Goal: Complete application form: Complete application form

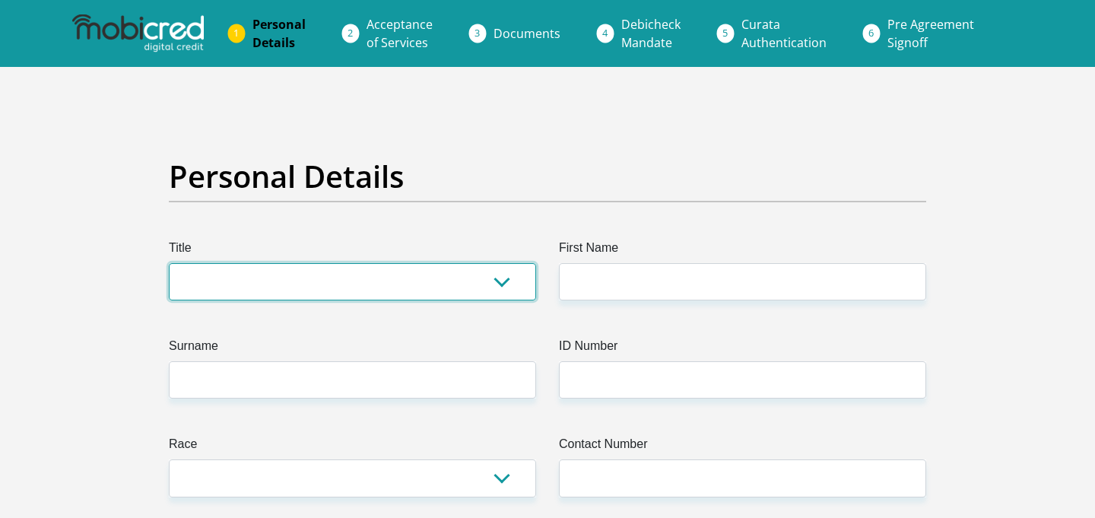
click at [424, 280] on select "Mr Ms Mrs Dr [PERSON_NAME]" at bounding box center [352, 281] width 367 height 37
select select "Ms"
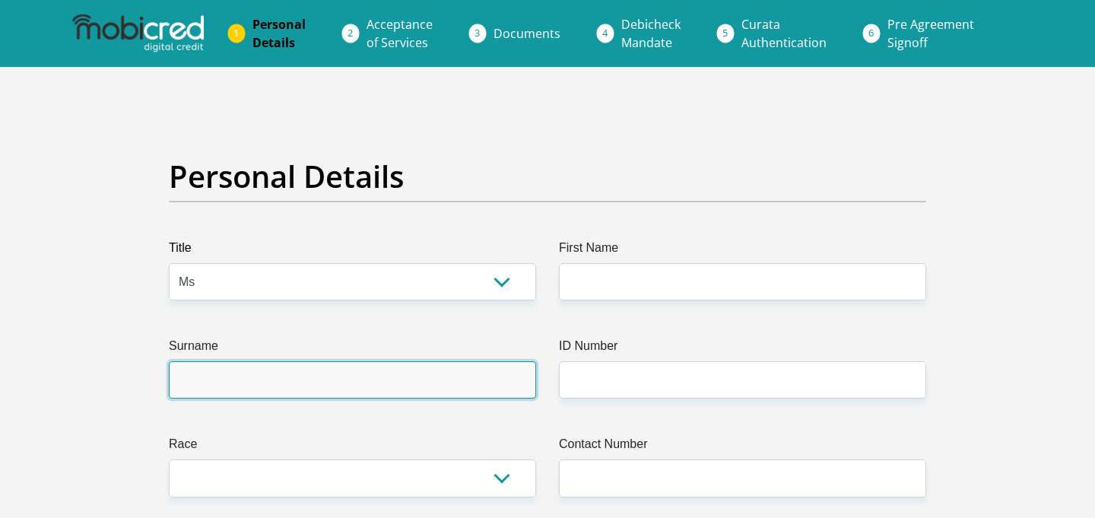
click at [407, 373] on input "Surname" at bounding box center [352, 379] width 367 height 37
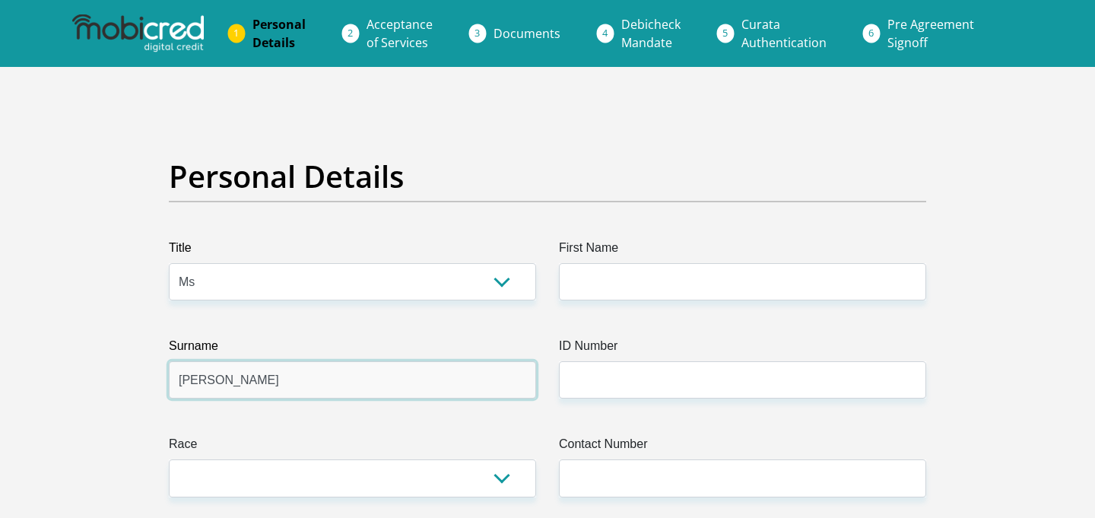
type input "[PERSON_NAME]"
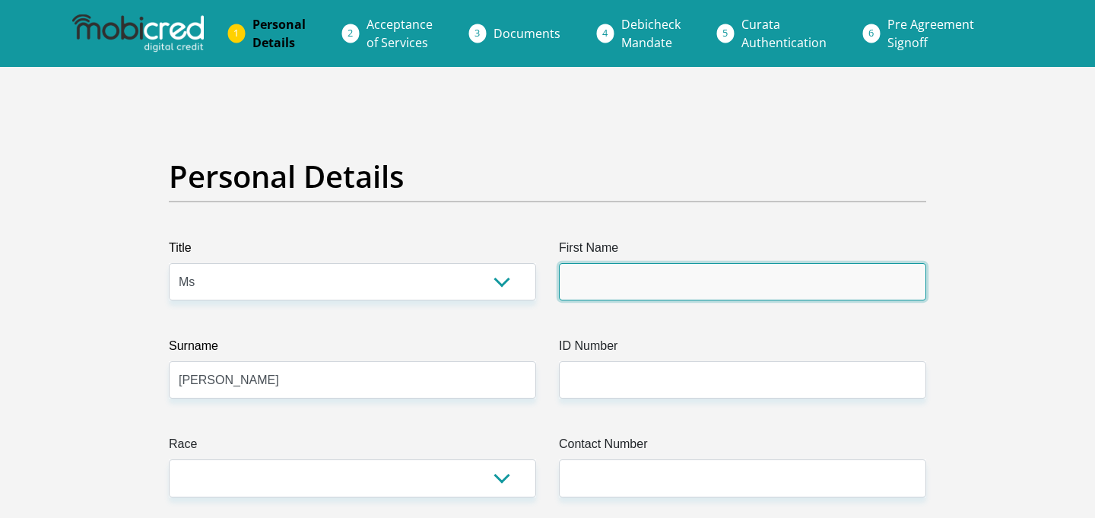
click at [631, 292] on input "First Name" at bounding box center [742, 281] width 367 height 37
type input "Yusra"
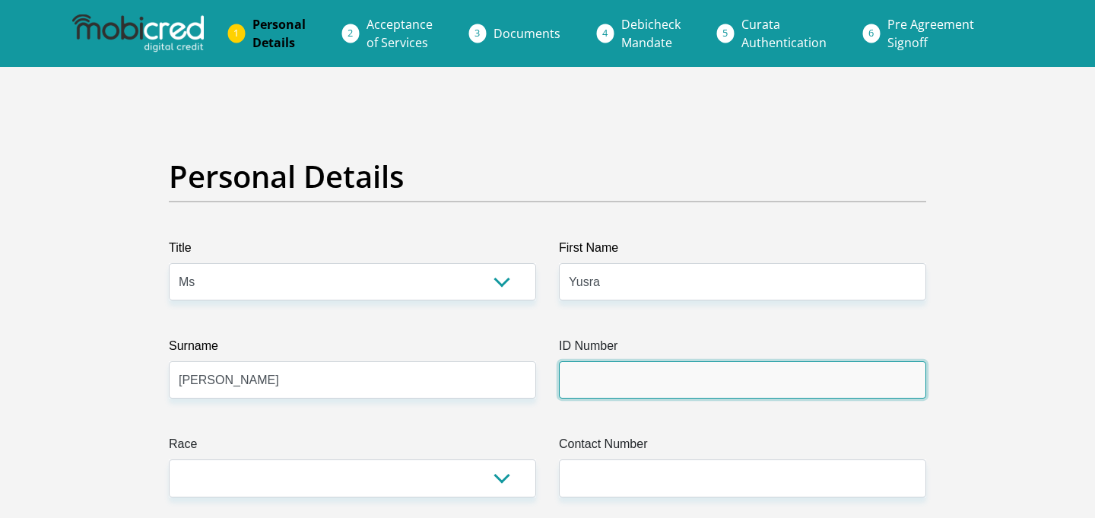
click at [616, 374] on input "ID Number" at bounding box center [742, 379] width 367 height 37
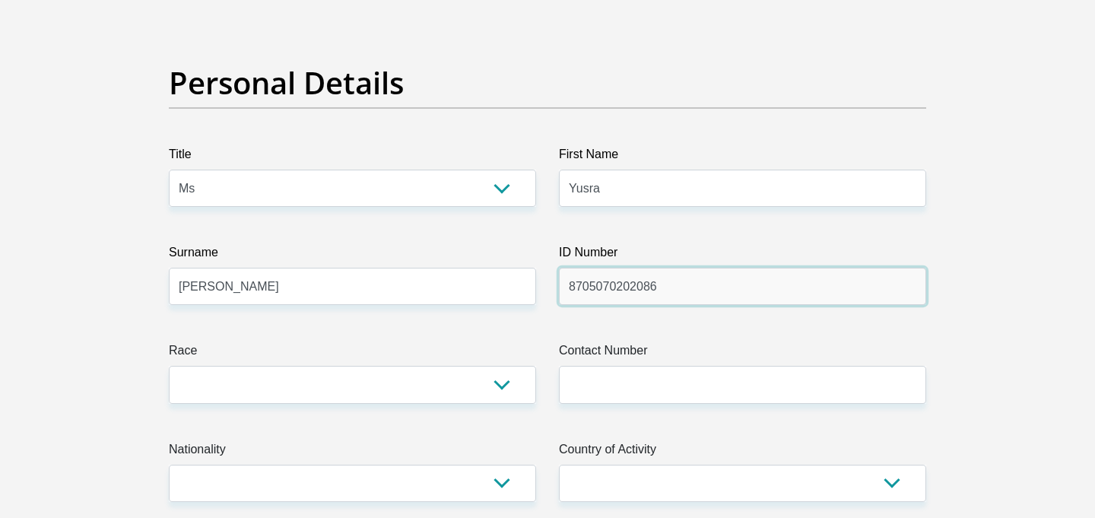
scroll to position [129, 0]
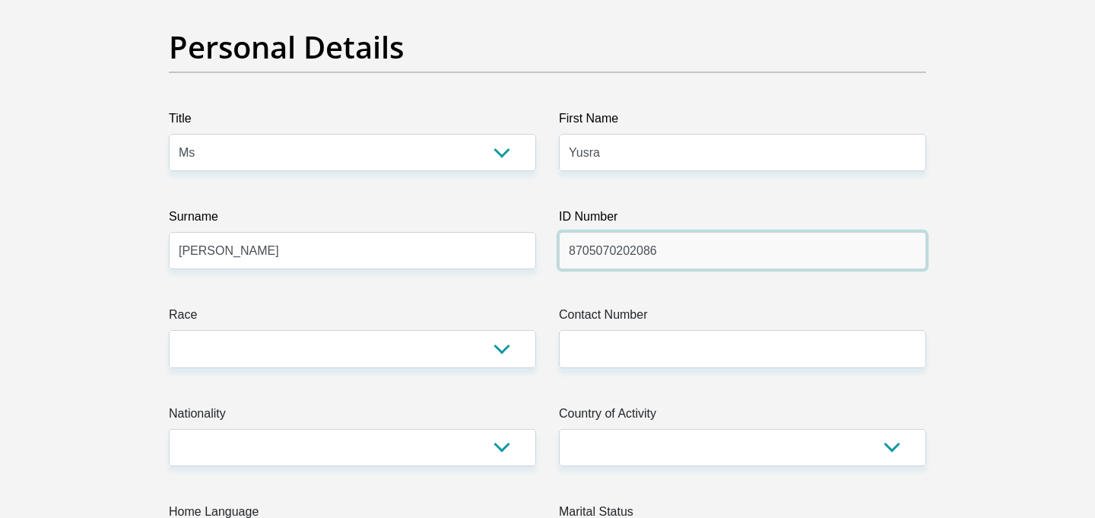
type input "8705070202086"
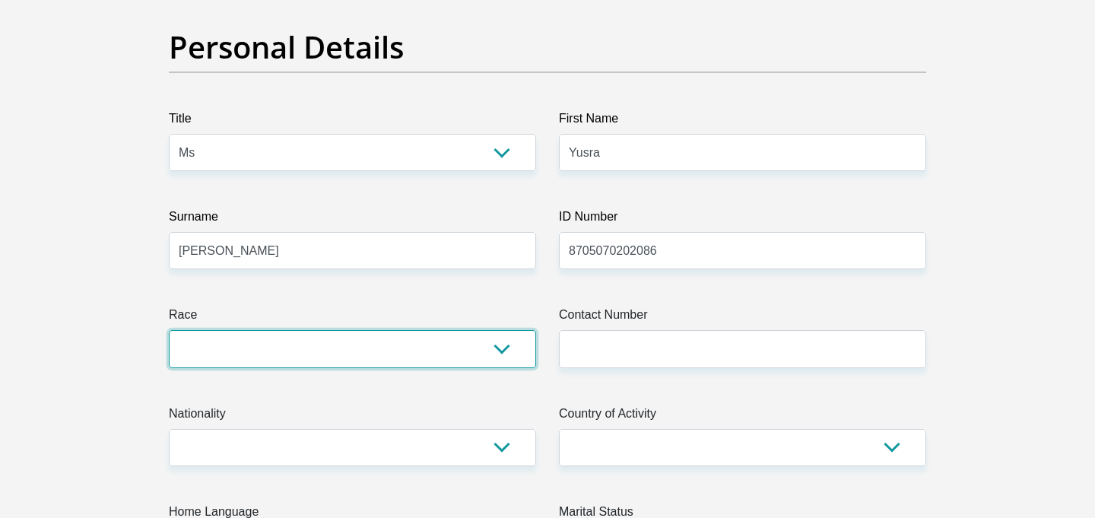
click at [497, 350] on select "Black Coloured Indian White Other" at bounding box center [352, 348] width 367 height 37
select select "3"
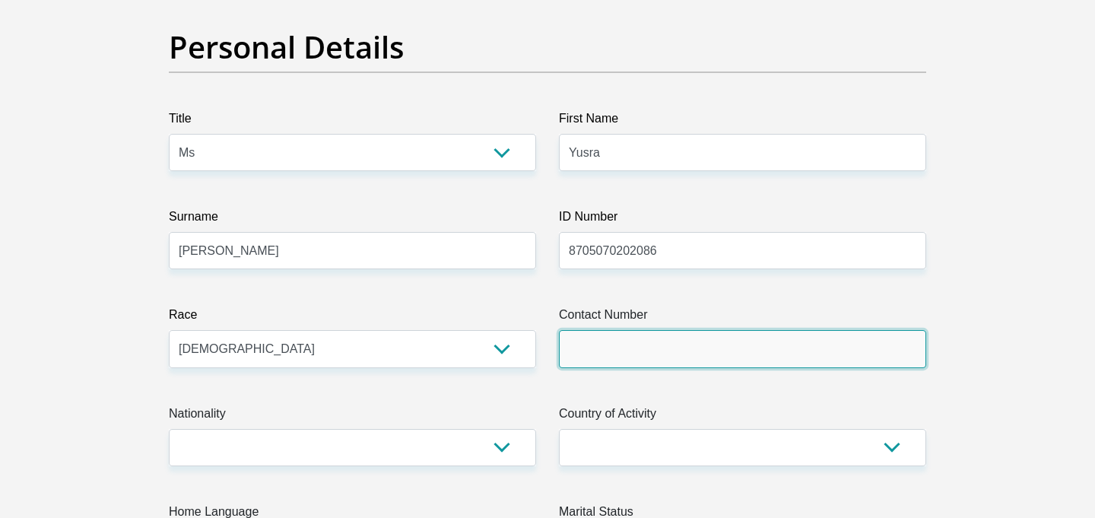
click at [630, 350] on input "Contact Number" at bounding box center [742, 348] width 367 height 37
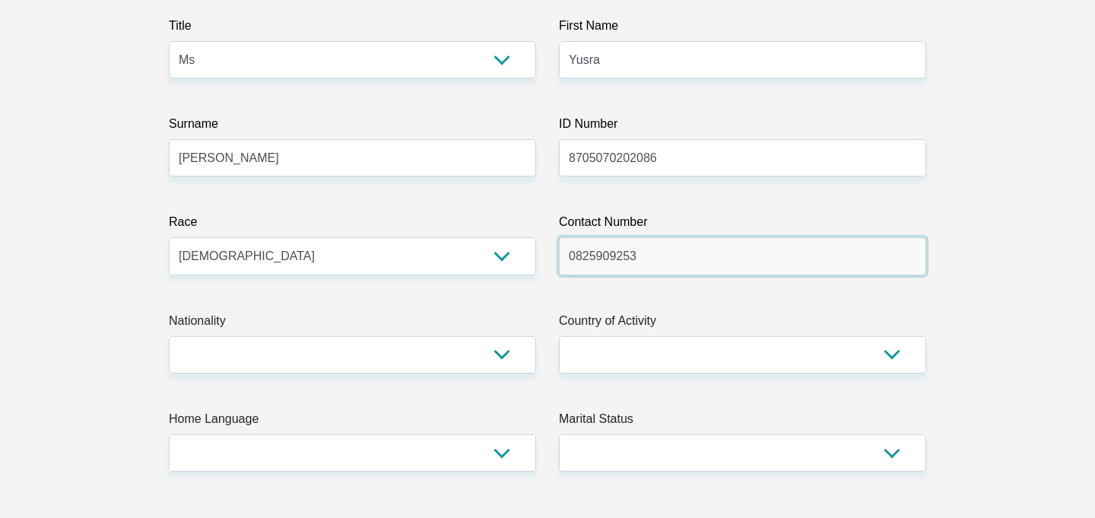
scroll to position [268, 0]
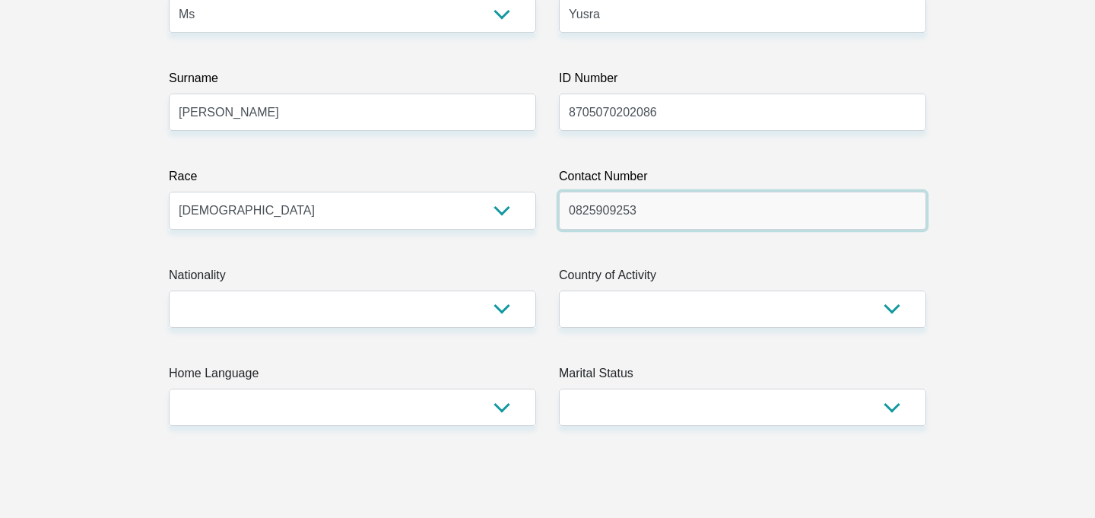
type input "0825909253"
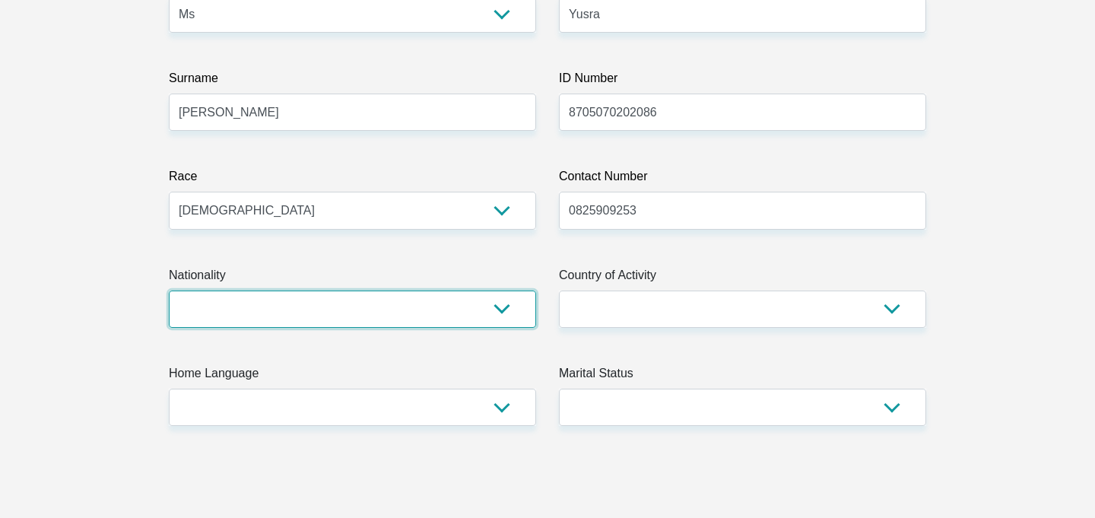
click at [492, 313] on select "[GEOGRAPHIC_DATA] [GEOGRAPHIC_DATA] [GEOGRAPHIC_DATA] [GEOGRAPHIC_DATA] [GEOGRA…" at bounding box center [352, 308] width 367 height 37
select select "ZAF"
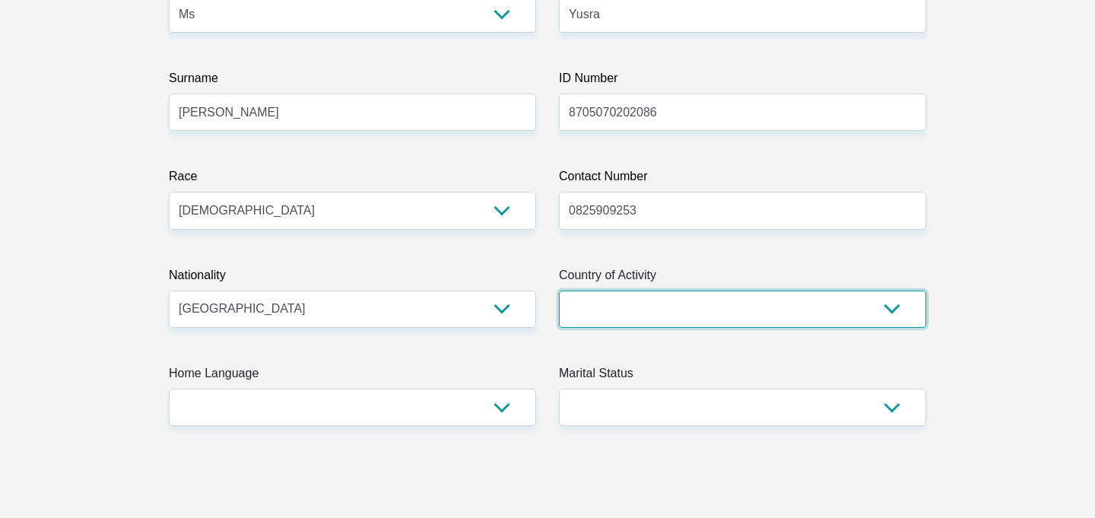
click at [667, 309] on select "[GEOGRAPHIC_DATA] [GEOGRAPHIC_DATA] [GEOGRAPHIC_DATA] [GEOGRAPHIC_DATA] [GEOGRA…" at bounding box center [742, 308] width 367 height 37
select select "ZAF"
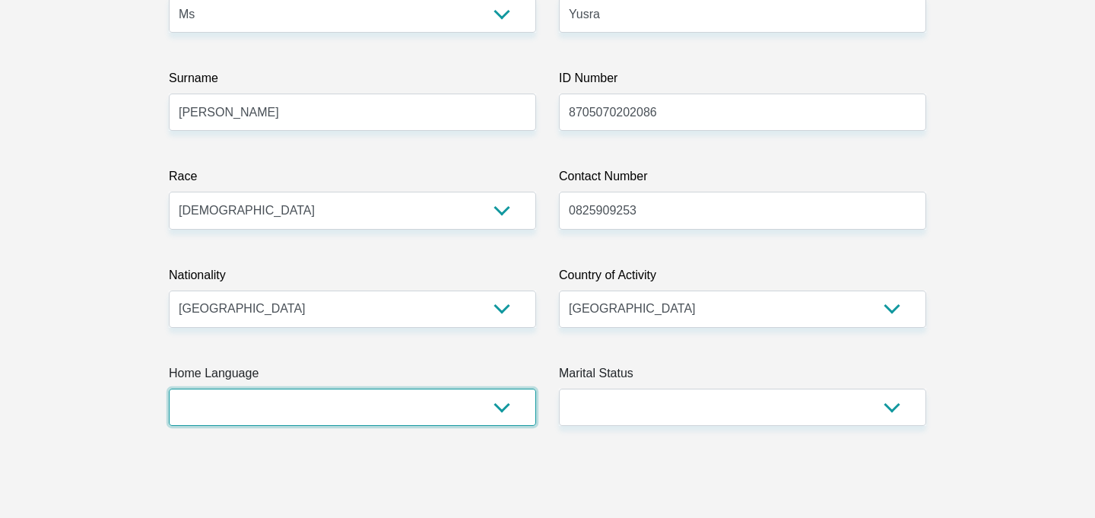
click at [440, 411] on select "Afrikaans English Sepedi South Ndebele Southern Sotho Swati Tsonga Tswana Venda…" at bounding box center [352, 407] width 367 height 37
select select "eng"
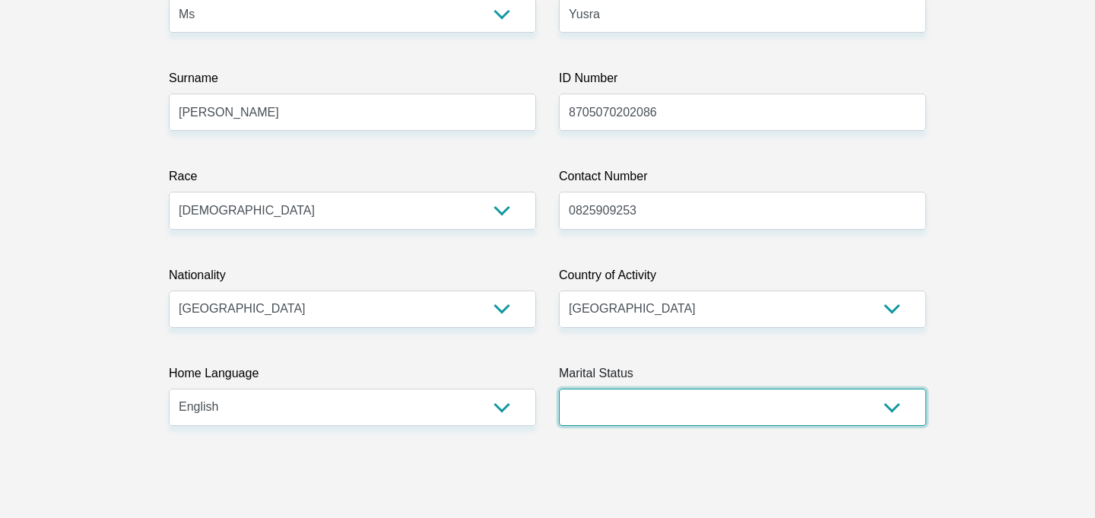
click at [637, 397] on select "Married ANC Single Divorced Widowed Married COP or Customary Law" at bounding box center [742, 407] width 367 height 37
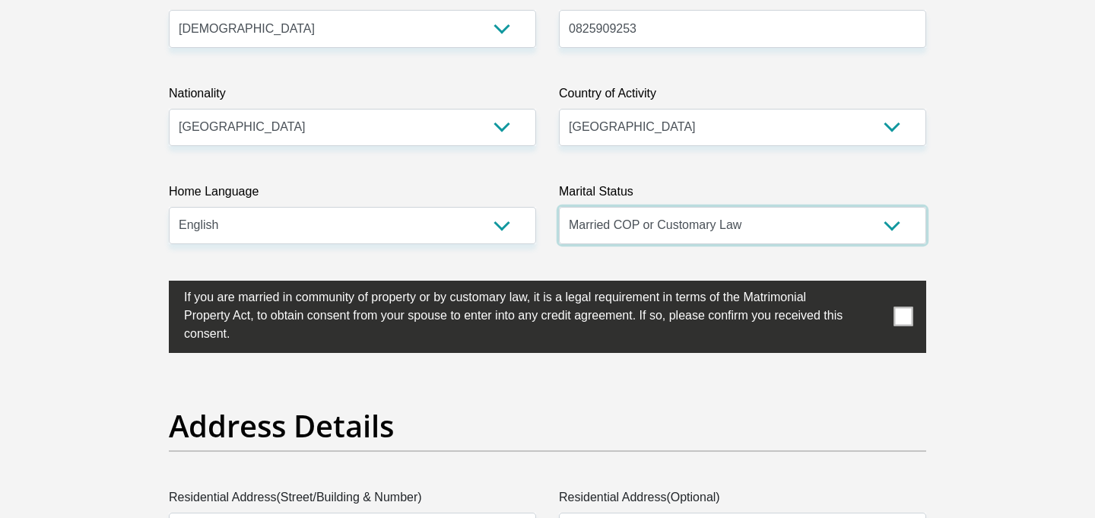
scroll to position [567, 0]
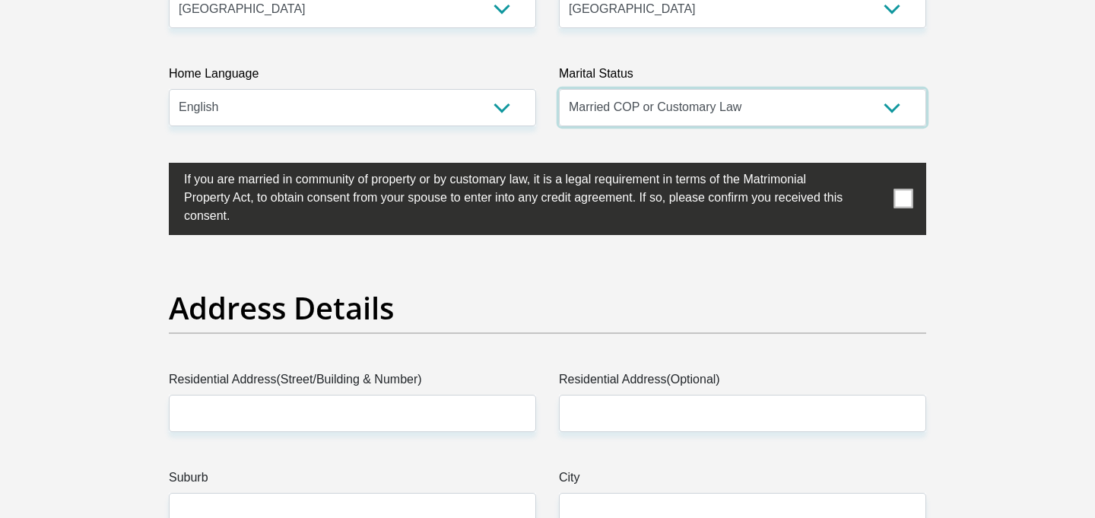
click at [881, 94] on select "Married ANC Single Divorced Widowed Married COP or Customary Law" at bounding box center [742, 107] width 367 height 37
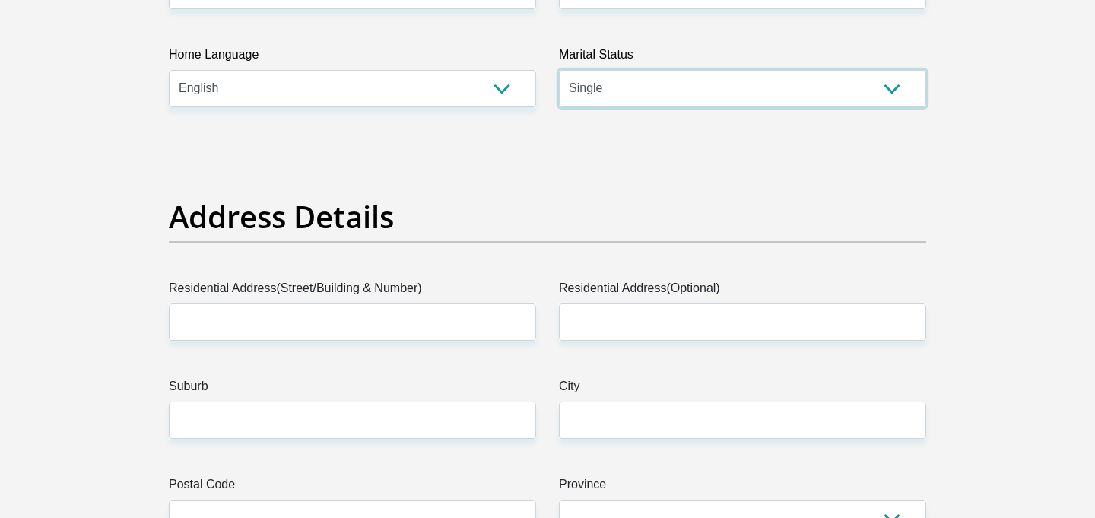
scroll to position [573, 0]
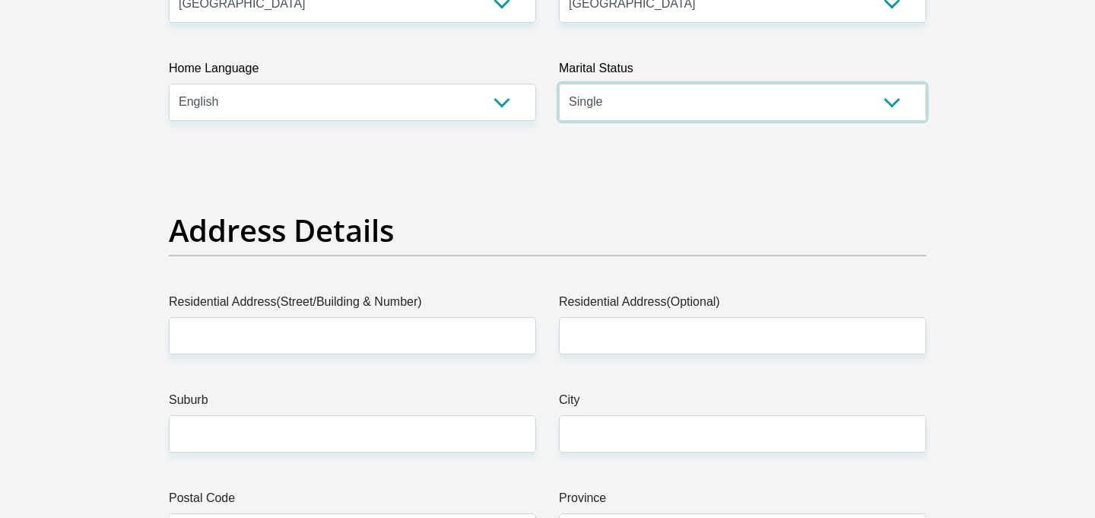
click at [695, 94] on select "Married ANC Single Divorced Widowed Married COP or Customary Law" at bounding box center [742, 102] width 367 height 37
select select "1"
click at [486, 244] on h2 "Address Details" at bounding box center [547, 230] width 757 height 37
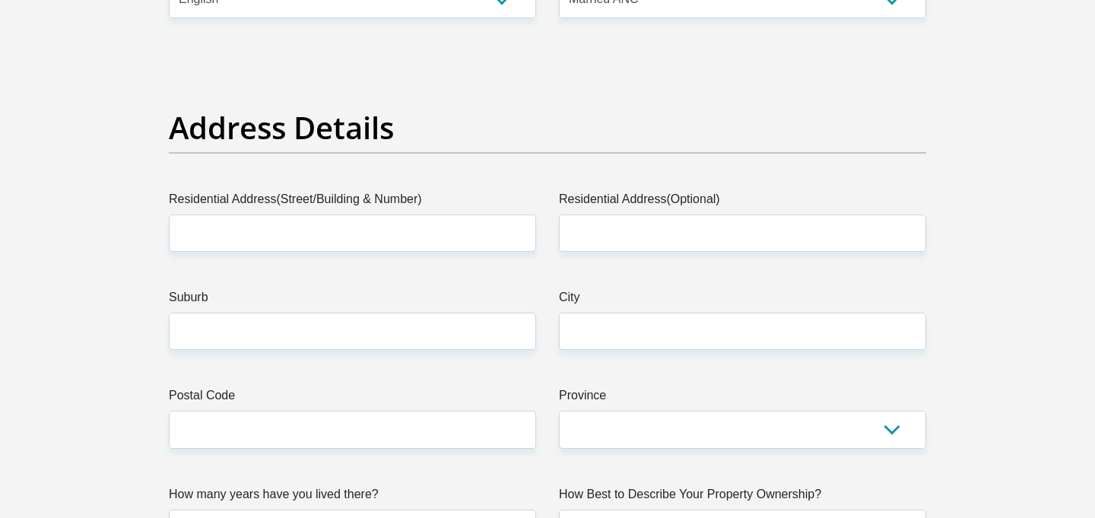
scroll to position [677, 0]
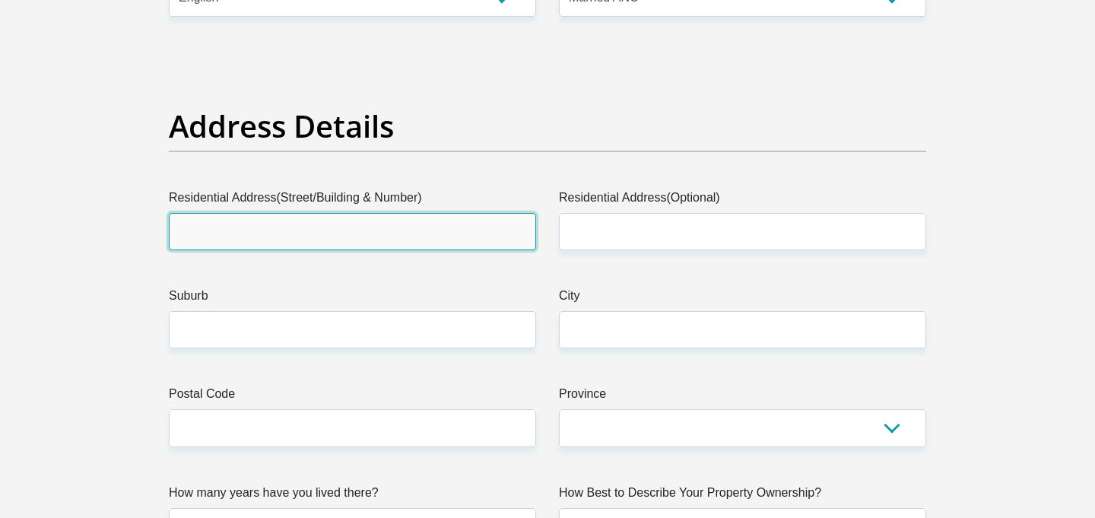
click at [402, 238] on input "Residential Address(Street/Building & Number)" at bounding box center [352, 231] width 367 height 37
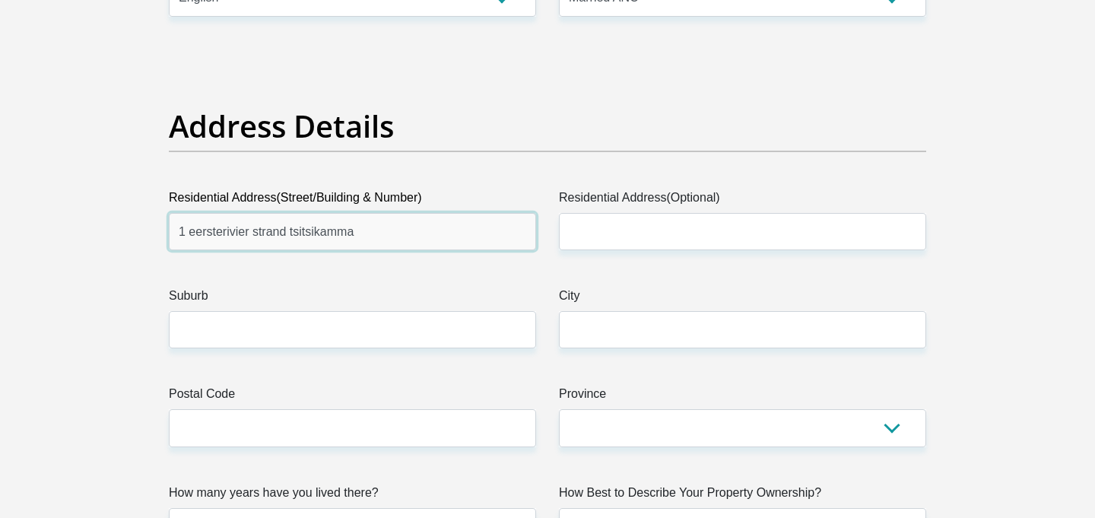
type input "1 eersterivier strand tsitsikamma"
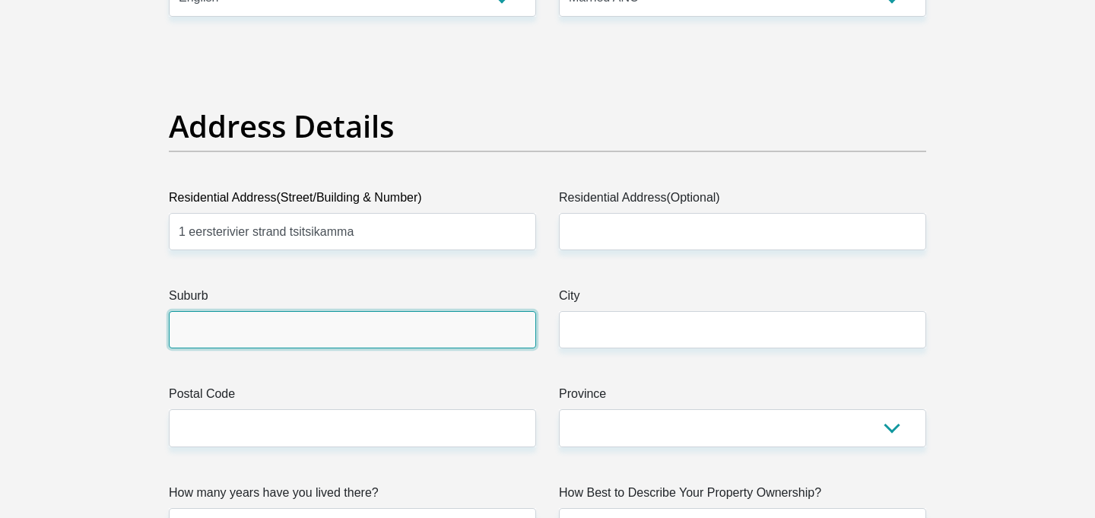
click at [366, 341] on input "Suburb" at bounding box center [352, 329] width 367 height 37
type input "tsitsikamma"
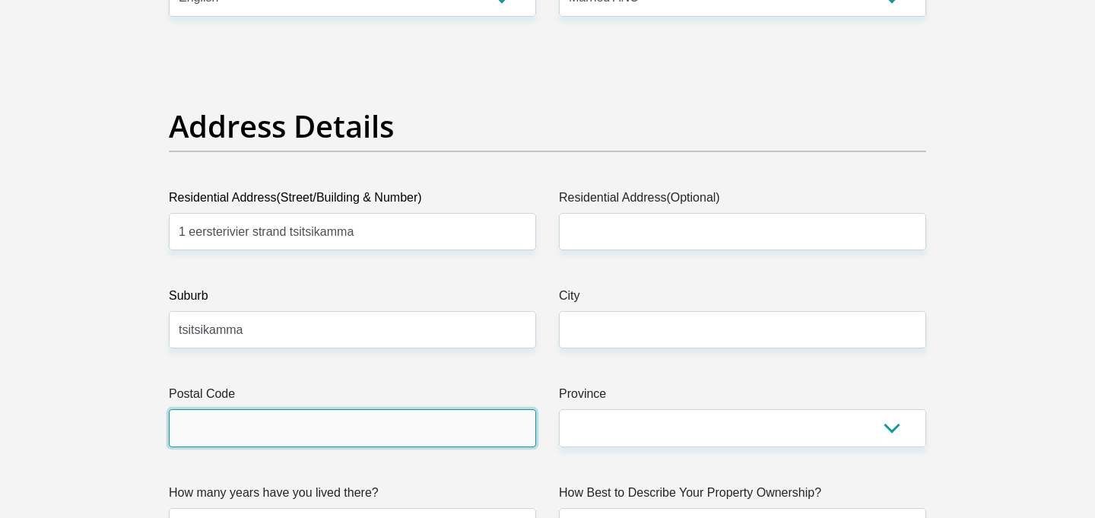
click at [340, 421] on input "Postal Code" at bounding box center [352, 427] width 367 height 37
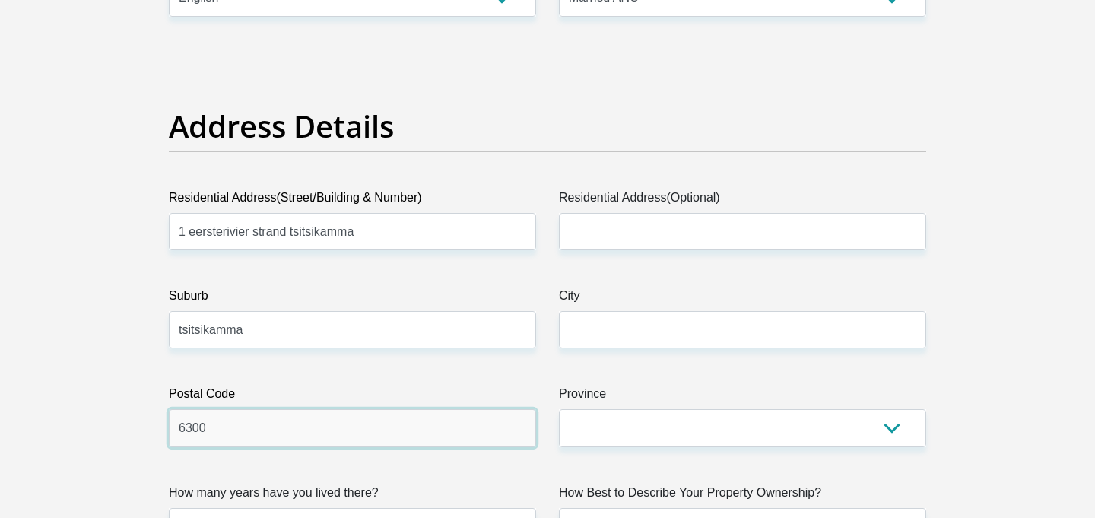
type input "6300"
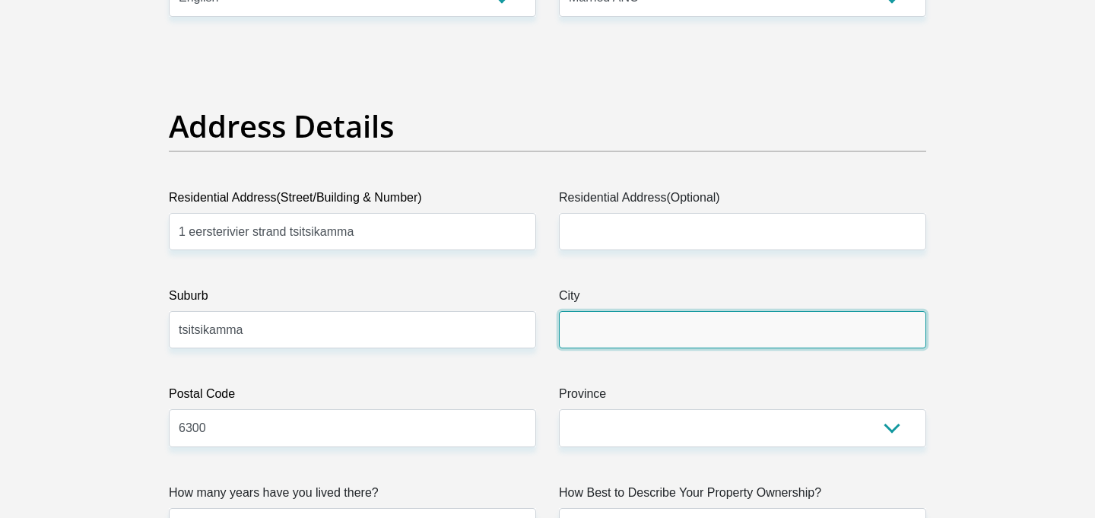
click at [607, 340] on input "City" at bounding box center [742, 329] width 367 height 37
type input "tsitsikamma"
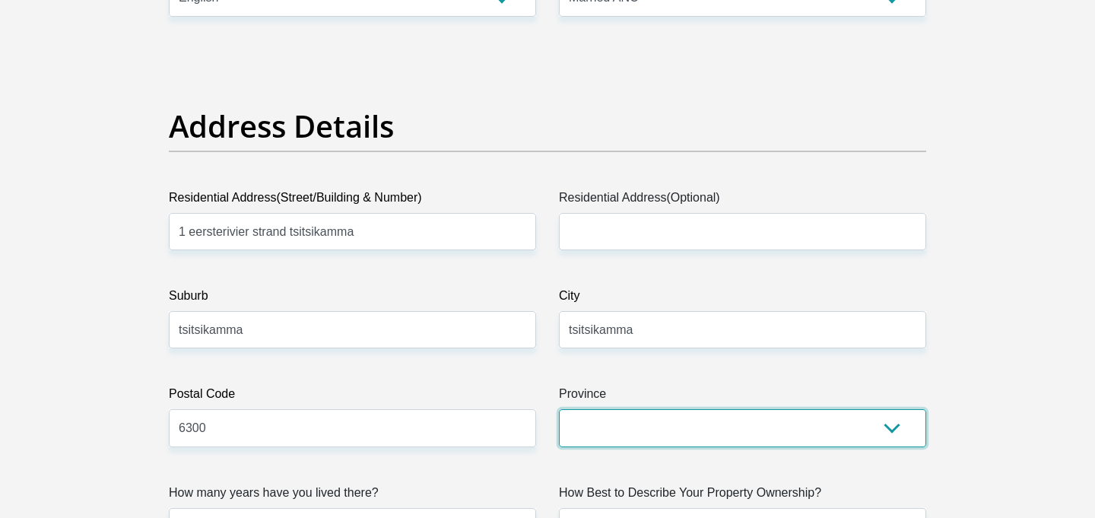
click at [651, 415] on select "Eastern Cape Free State [GEOGRAPHIC_DATA] [GEOGRAPHIC_DATA][DATE] [GEOGRAPHIC_D…" at bounding box center [742, 427] width 367 height 37
select select "[GEOGRAPHIC_DATA]"
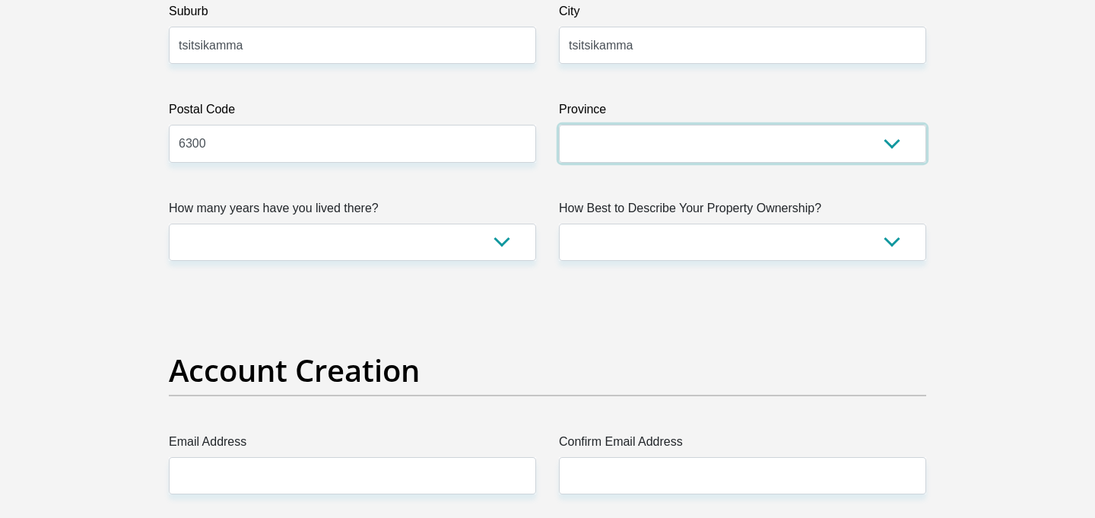
scroll to position [981, 0]
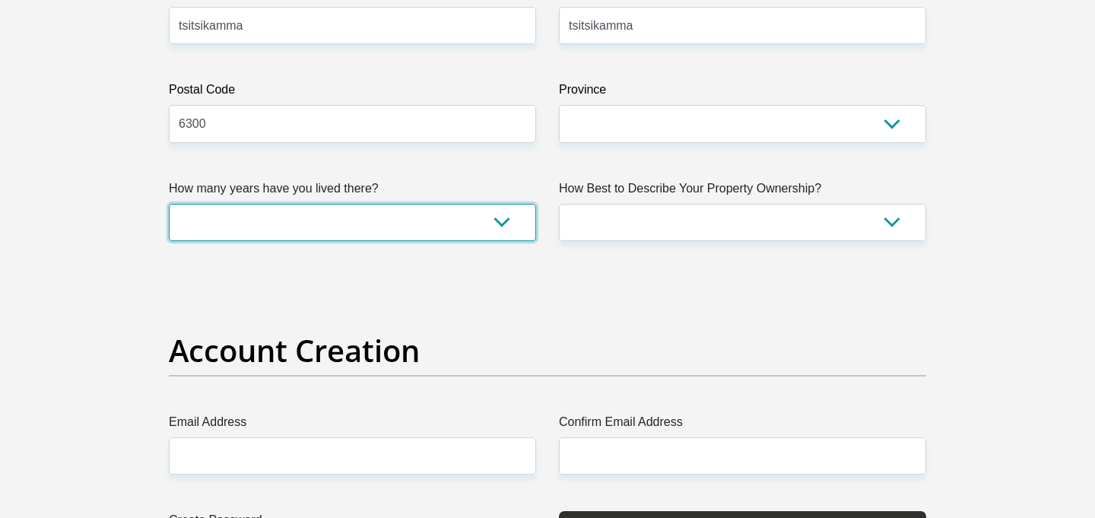
click at [503, 225] on select "less than 1 year 1-3 years 3-5 years 5+ years" at bounding box center [352, 222] width 367 height 37
select select "5"
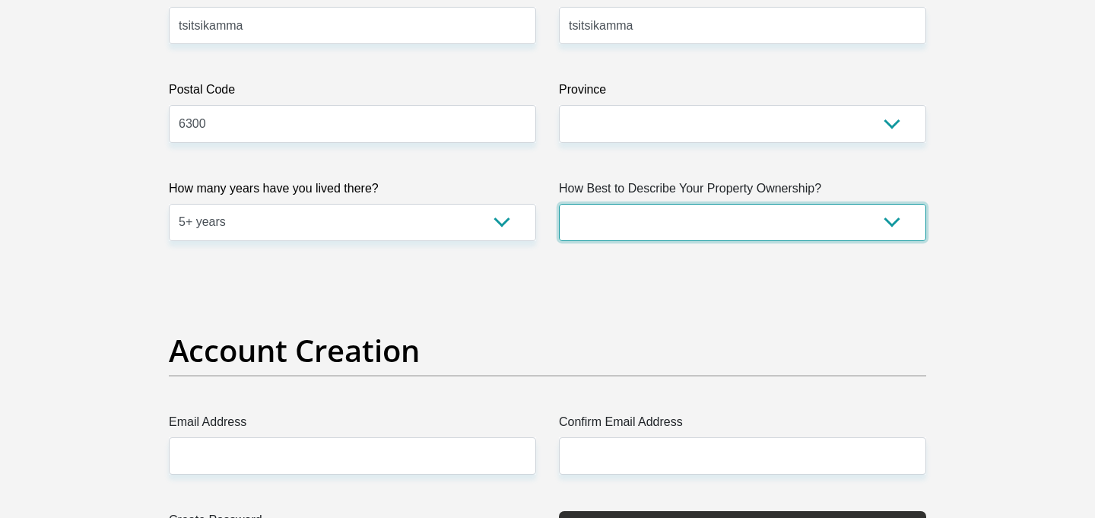
click at [750, 209] on select "Owned Rented Family Owned Company Dwelling" at bounding box center [742, 222] width 367 height 37
select select "Owned"
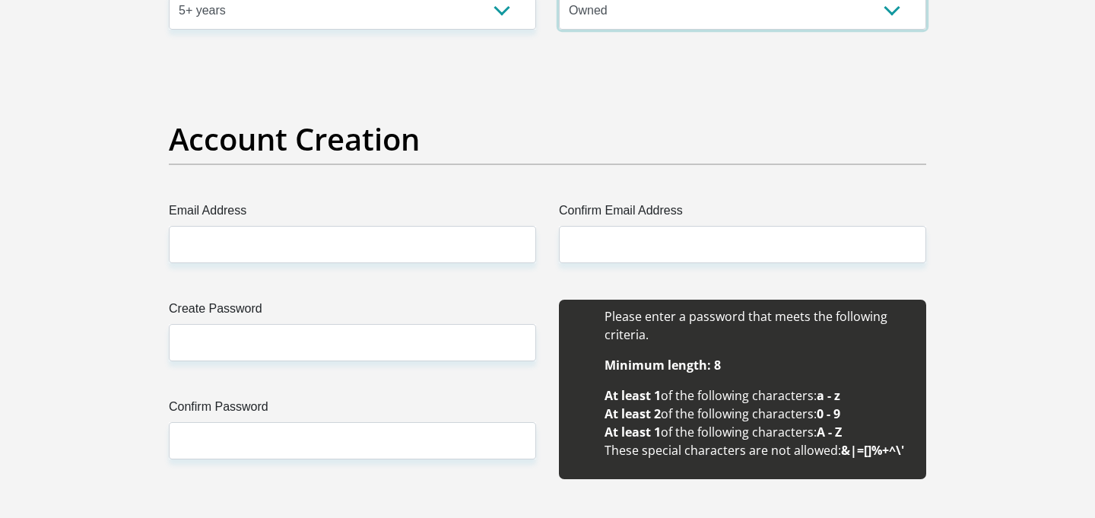
scroll to position [1206, 0]
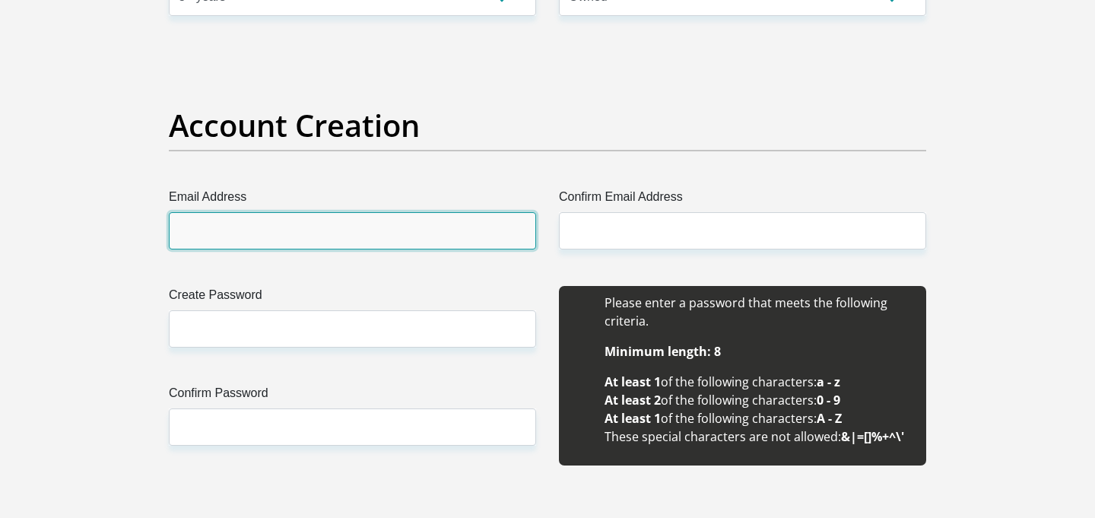
click at [462, 241] on input "Email Address" at bounding box center [352, 230] width 367 height 37
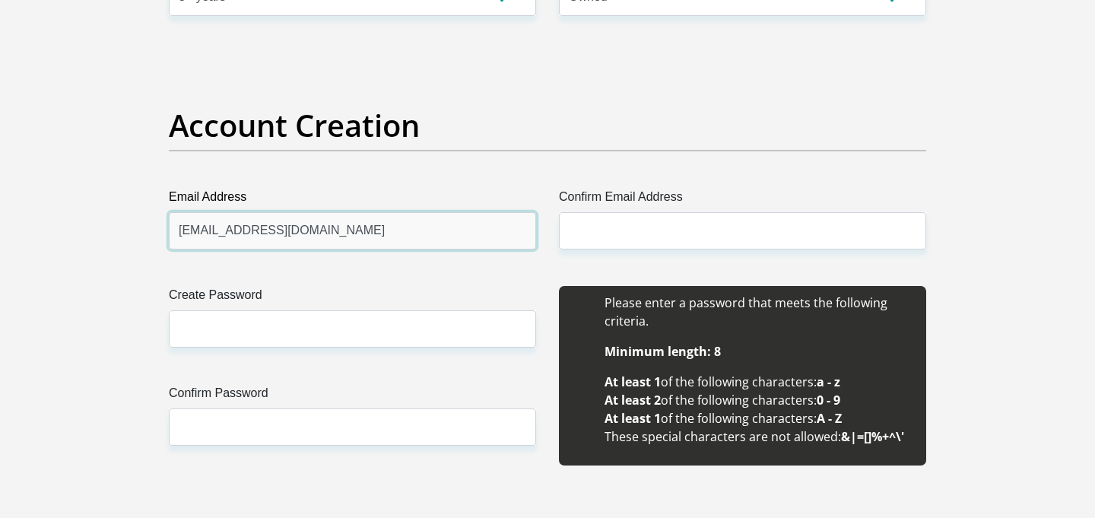
click at [301, 230] on input "[EMAIL_ADDRESS][DOMAIN_NAME]" at bounding box center [352, 230] width 367 height 37
type input "[EMAIL_ADDRESS][DOMAIN_NAME]"
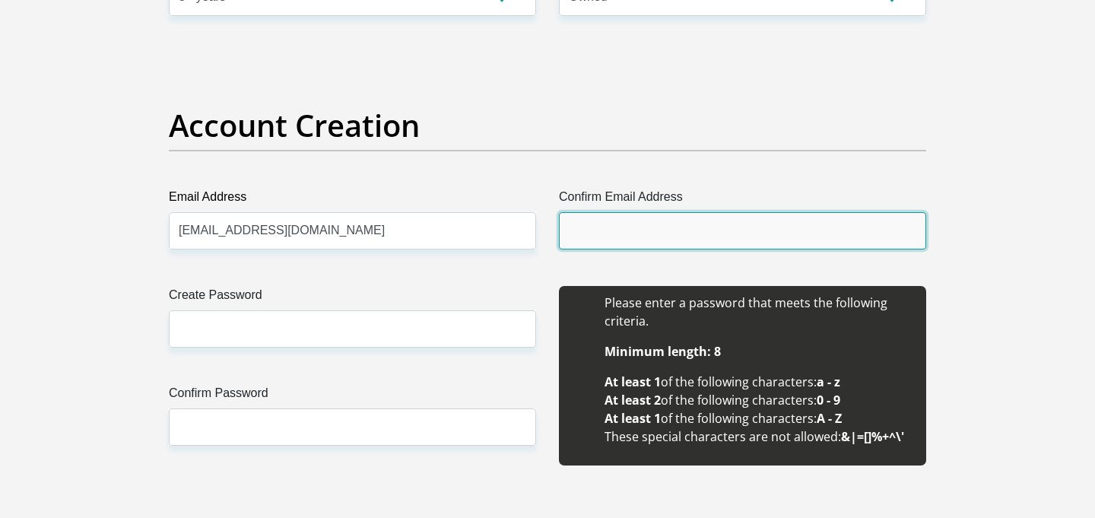
click at [631, 230] on input "Confirm Email Address" at bounding box center [742, 230] width 367 height 37
paste input "[EMAIL_ADDRESS][DOMAIN_NAME]"
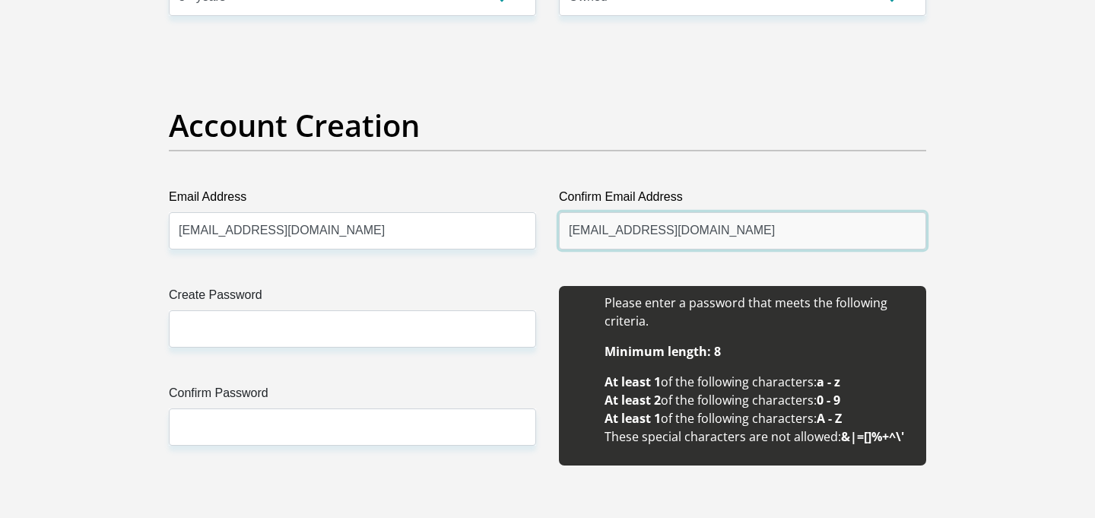
type input "[EMAIL_ADDRESS][DOMAIN_NAME]"
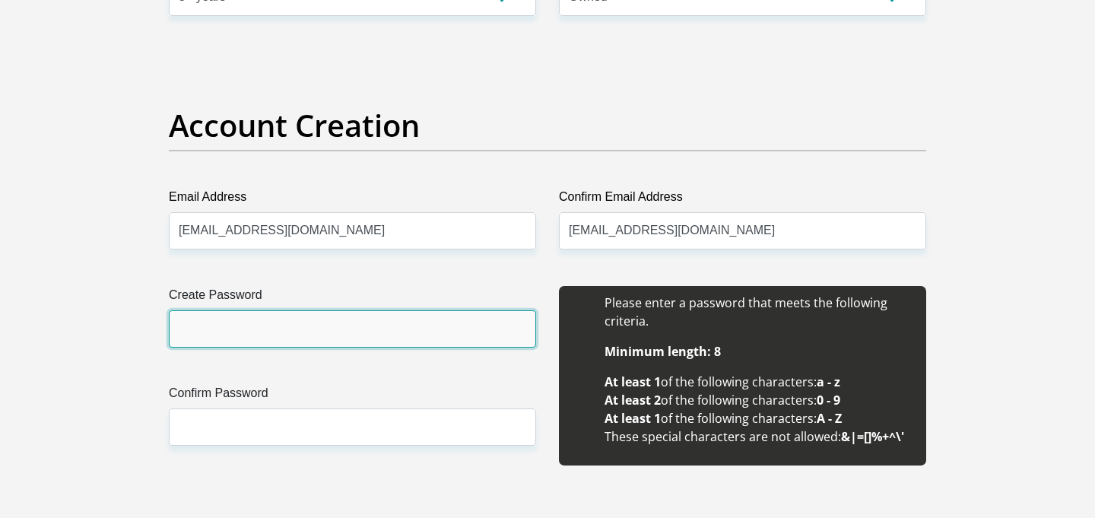
click at [335, 311] on input "Create Password" at bounding box center [352, 328] width 367 height 37
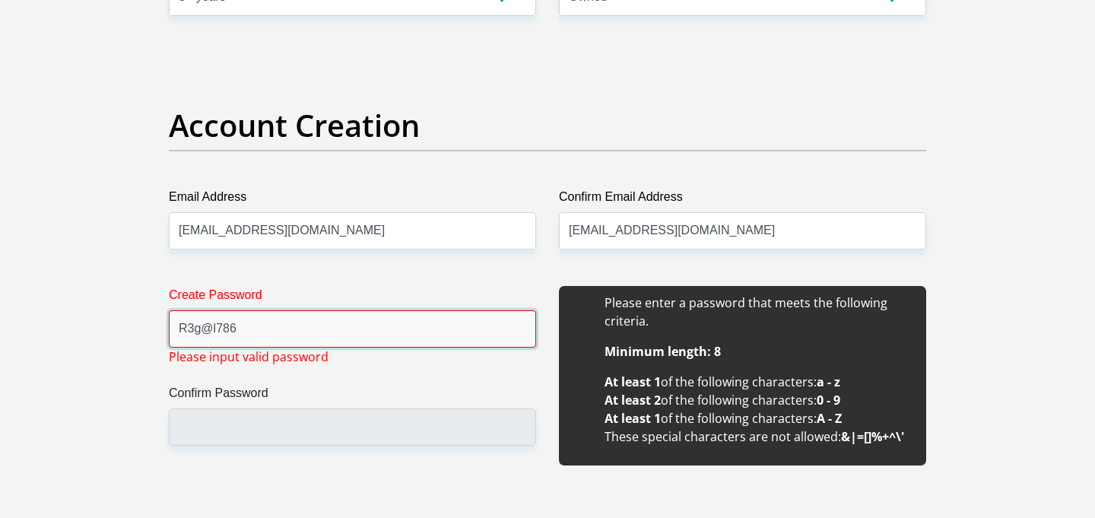
click at [440, 338] on input "R3g@l786" at bounding box center [352, 328] width 367 height 37
click at [277, 329] on input "R3g@l786" at bounding box center [352, 328] width 367 height 37
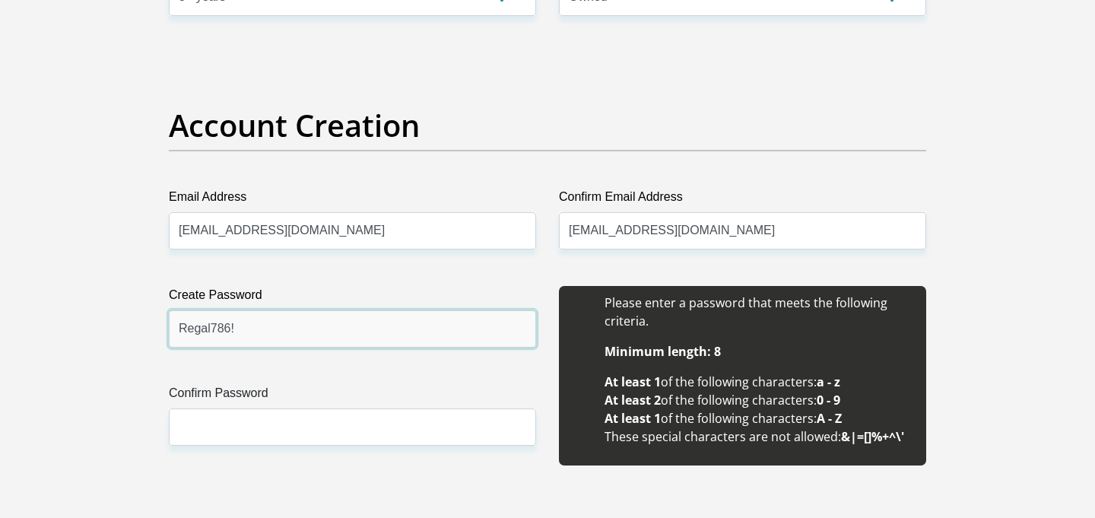
click at [279, 316] on input "Regal786!" at bounding box center [352, 328] width 367 height 37
type input "Regal786!"
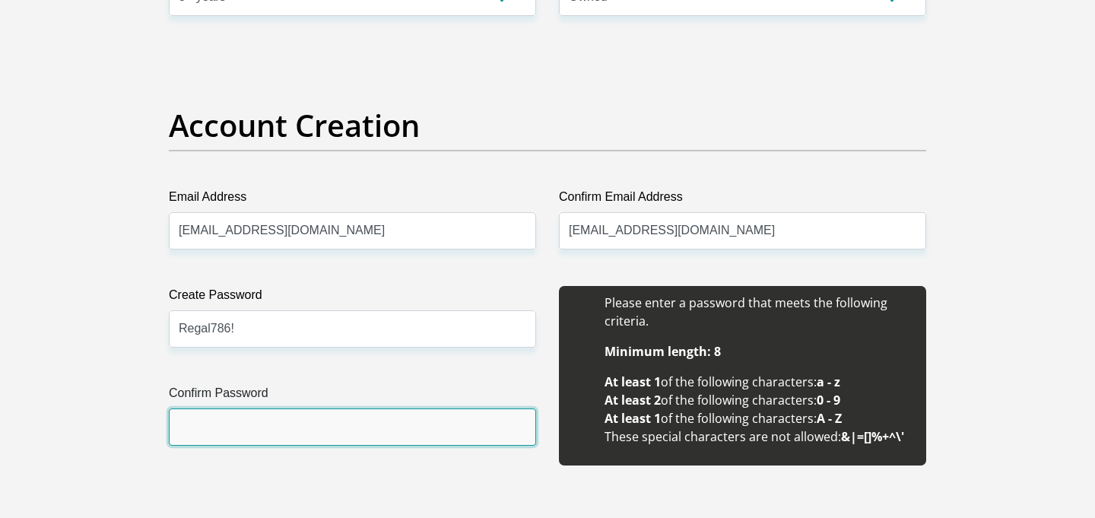
click at [263, 418] on input "Confirm Password" at bounding box center [352, 426] width 367 height 37
paste input "Regal786!"
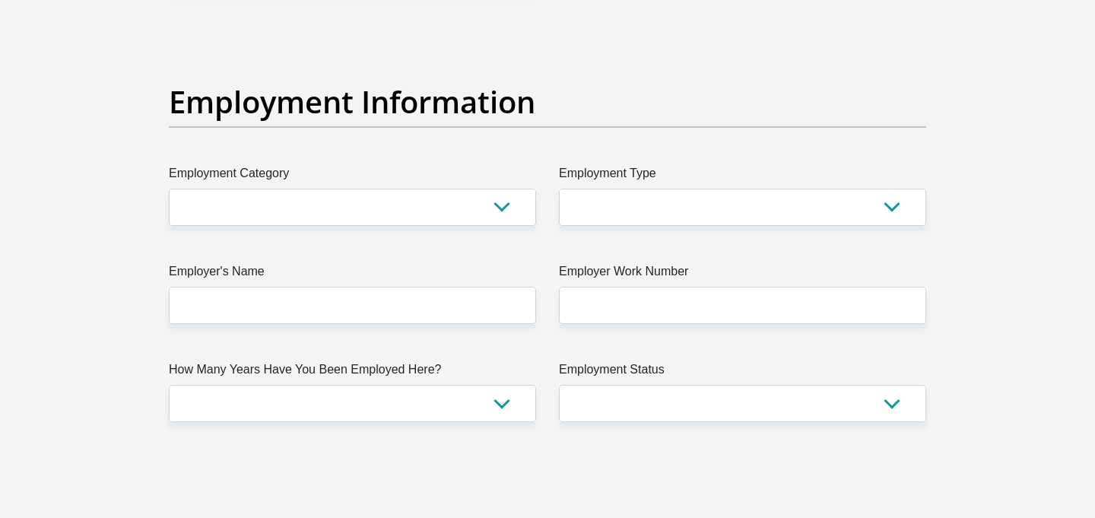
scroll to position [2691, 0]
type input "Regal786!"
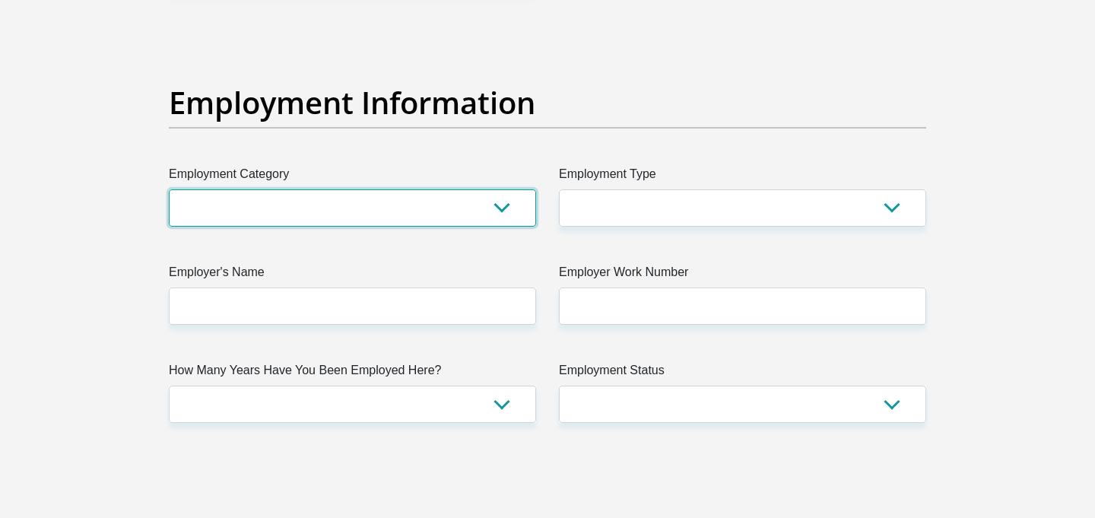
click at [462, 212] on select "AGRICULTURE ALCOHOL & TOBACCO CONSTRUCTION MATERIALS METALLURGY EQUIPMENT FOR R…" at bounding box center [352, 207] width 367 height 37
click at [506, 202] on select "AGRICULTURE ALCOHOL & TOBACCO CONSTRUCTION MATERIALS METALLURGY EQUIPMENT FOR R…" at bounding box center [352, 207] width 367 height 37
select select "67"
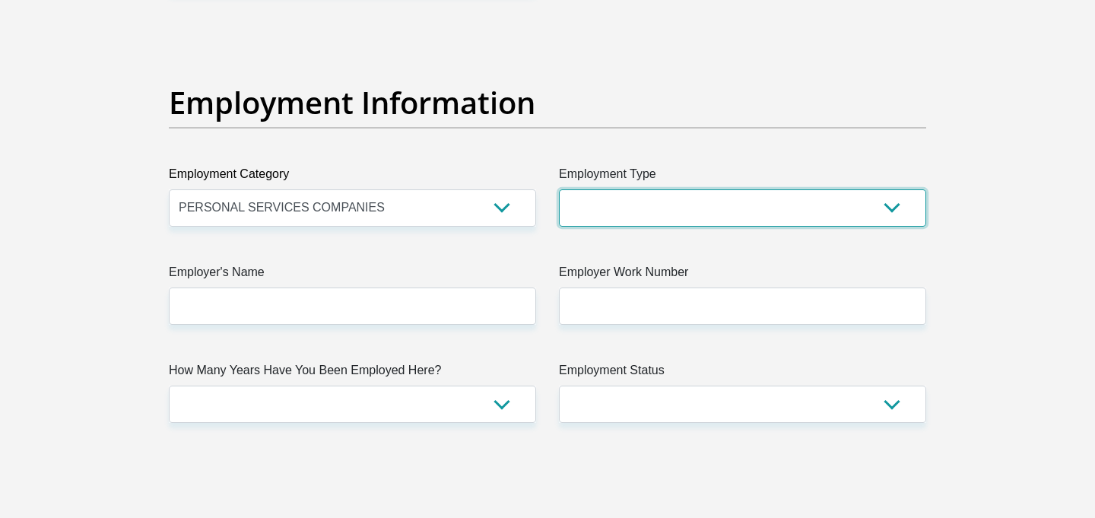
click at [649, 210] on select "College/Lecturer Craft Seller Creative Driver Executive Farmer Forces - Non Com…" at bounding box center [742, 207] width 367 height 37
select select "Self-Employed"
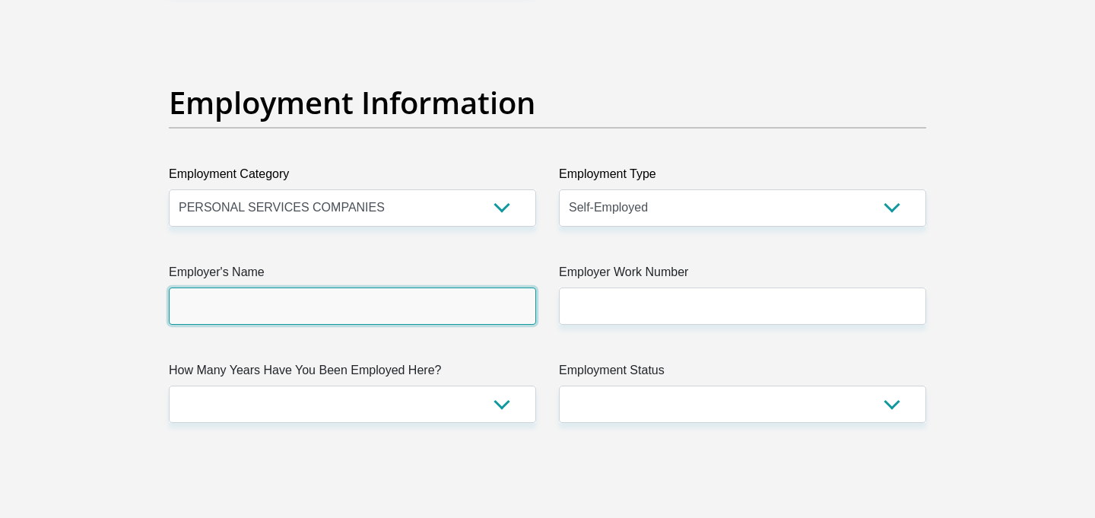
click at [488, 304] on input "Employer's Name" at bounding box center [352, 305] width 367 height 37
type input "IsmailRegal"
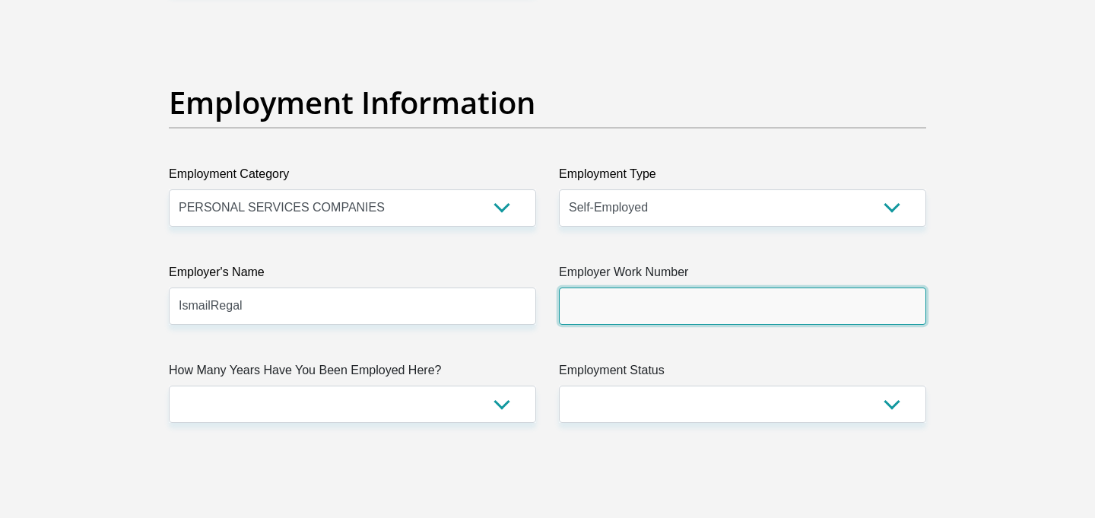
click at [783, 299] on input "Employer Work Number" at bounding box center [742, 305] width 367 height 37
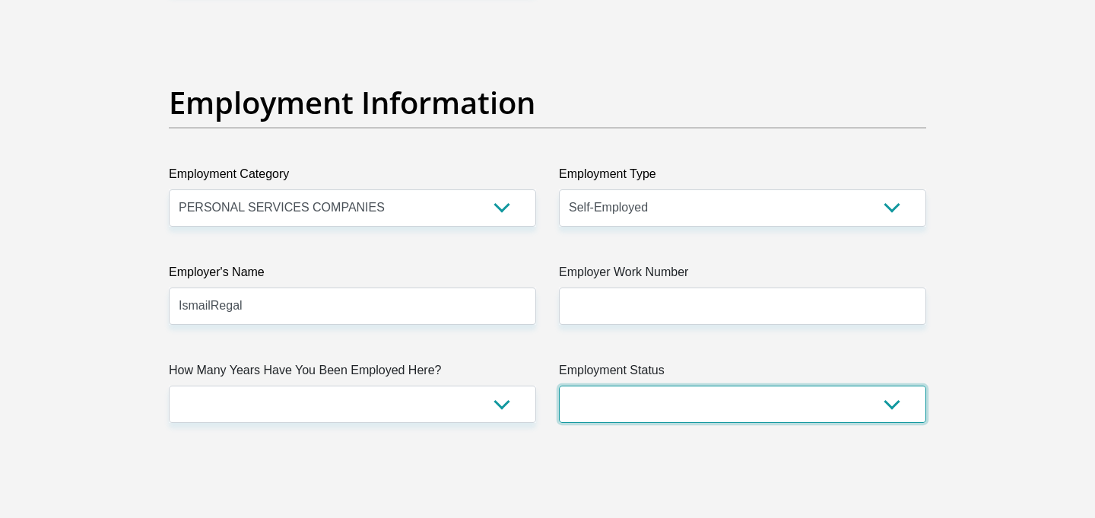
click at [656, 414] on select "Permanent/Full-time Part-time/Casual [DEMOGRAPHIC_DATA] Worker Self-Employed Ho…" at bounding box center [742, 404] width 367 height 37
select select "1"
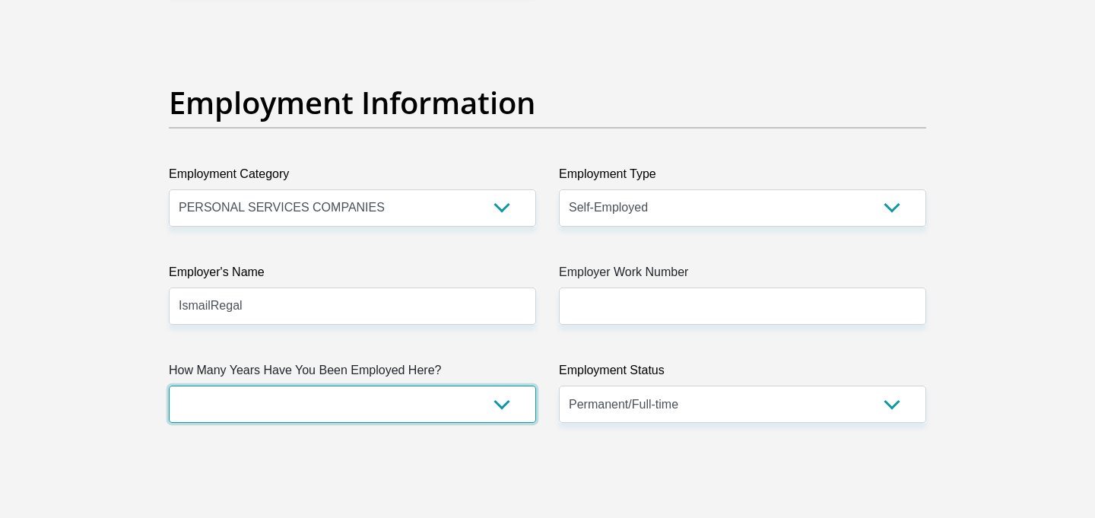
click at [455, 401] on select "less than 1 year 1-3 years 3-5 years 5+ years" at bounding box center [352, 404] width 367 height 37
select select "60"
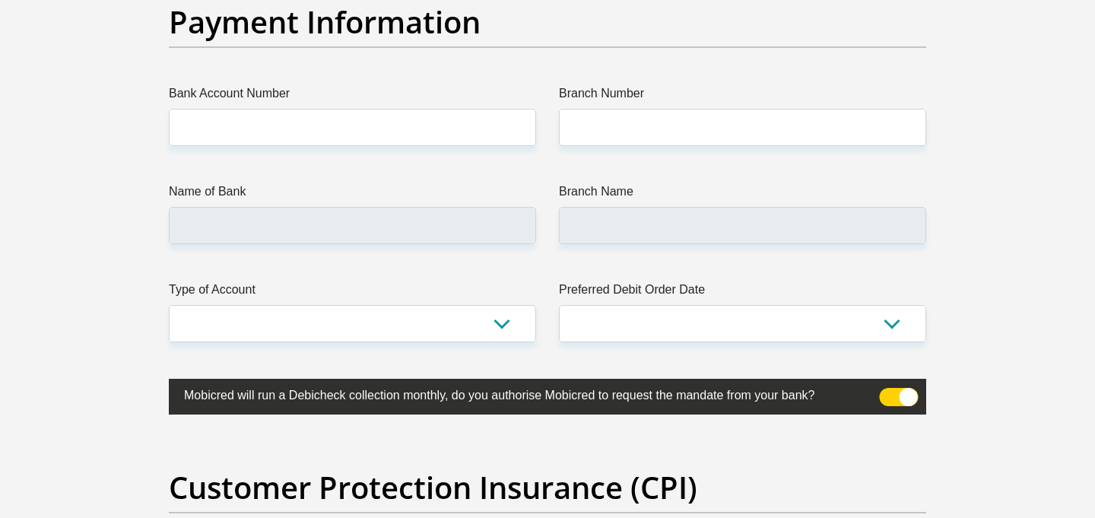
scroll to position [3528, 0]
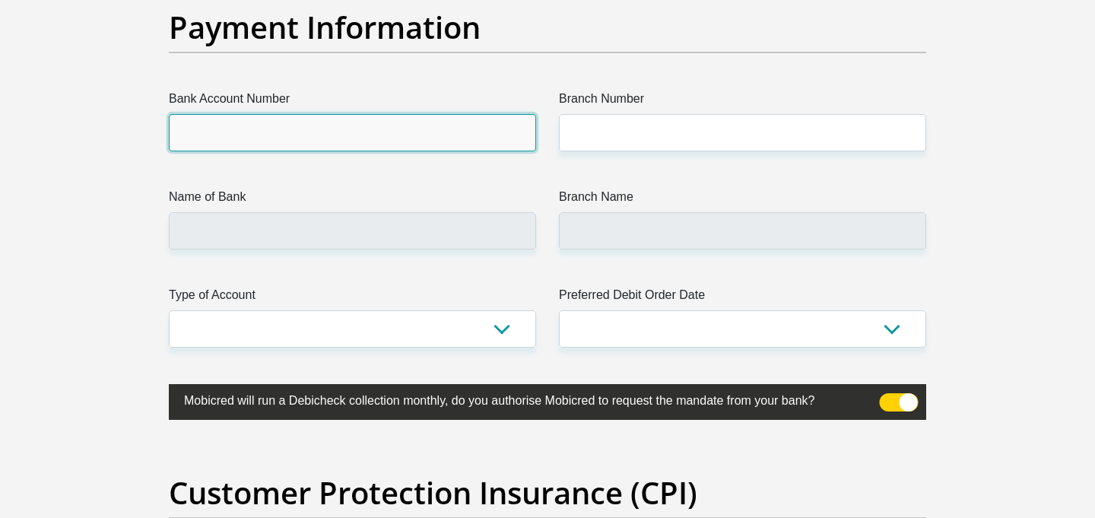
click at [466, 139] on input "Bank Account Number" at bounding box center [352, 132] width 367 height 37
type input "1725714475"
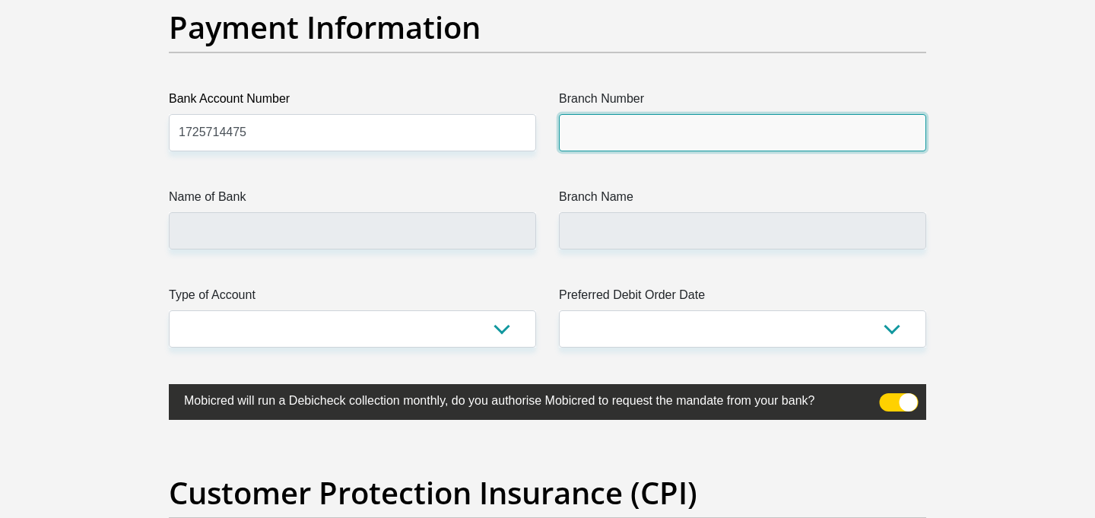
click at [789, 116] on input "Branch Number" at bounding box center [742, 132] width 367 height 37
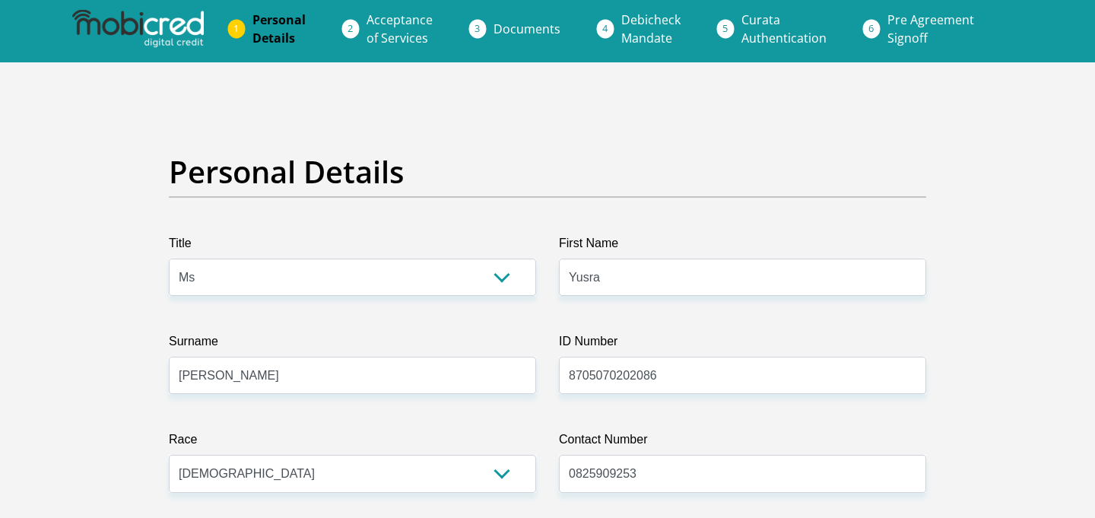
scroll to position [0, 0]
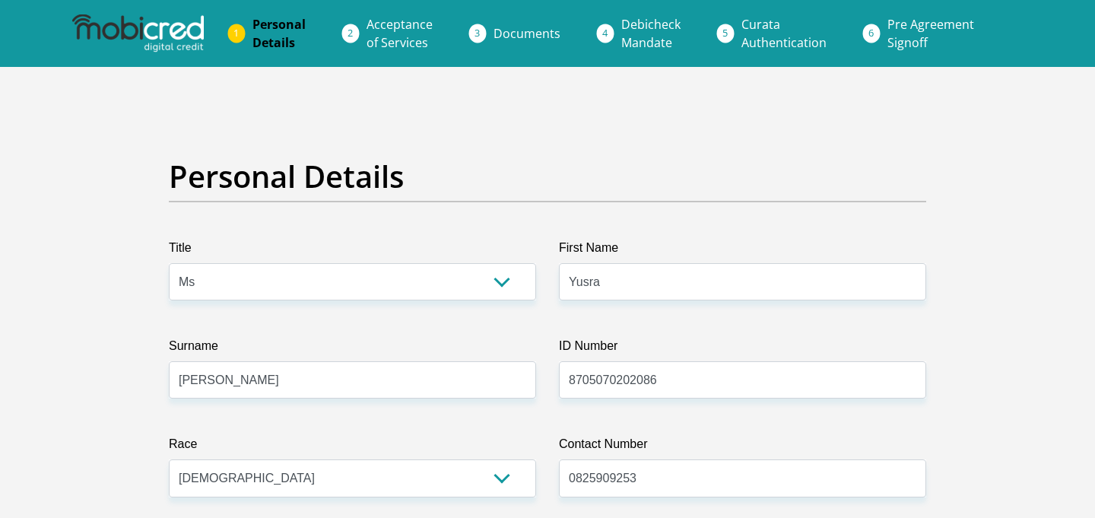
click at [504, 43] on link "Documents" at bounding box center [526, 33] width 91 height 30
click at [501, 36] on span "Documents" at bounding box center [527, 33] width 67 height 17
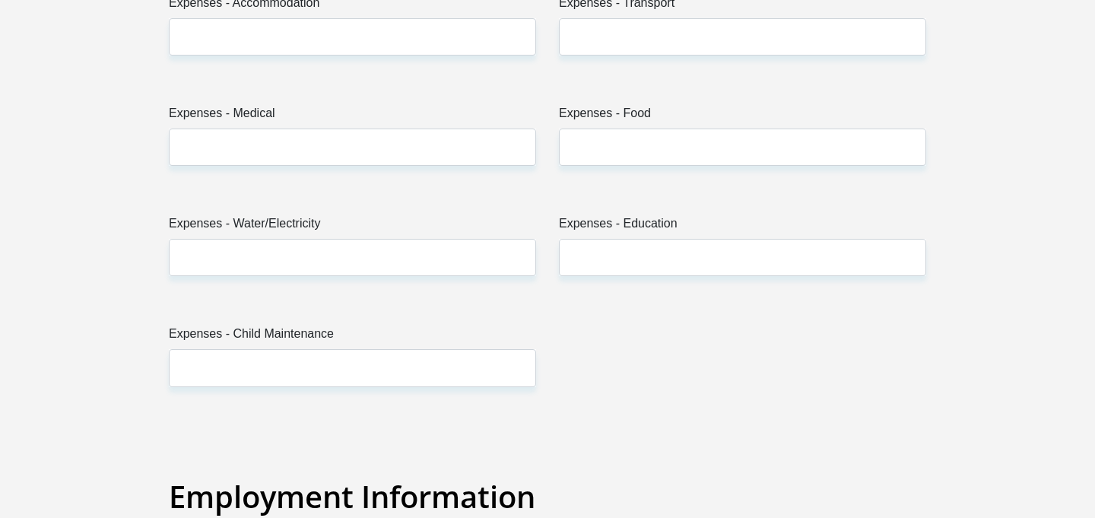
scroll to position [2303, 0]
